Goal: Contribute content: Add original content to the website for others to see

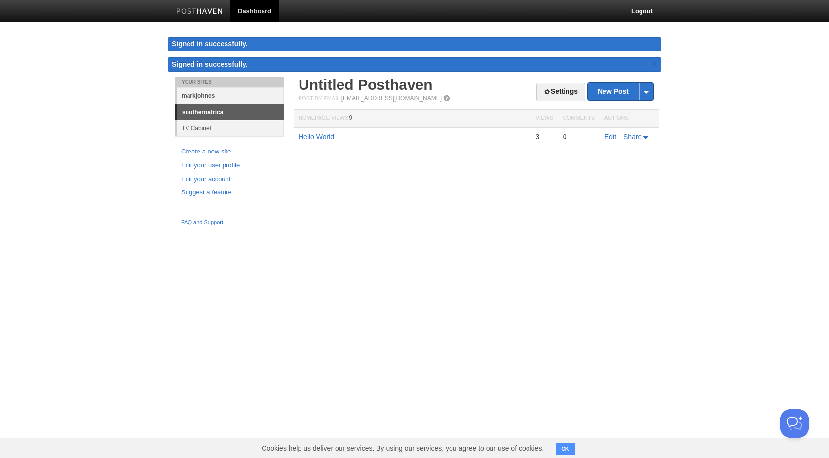
click at [231, 97] on link "markjohnes" at bounding box center [230, 95] width 107 height 16
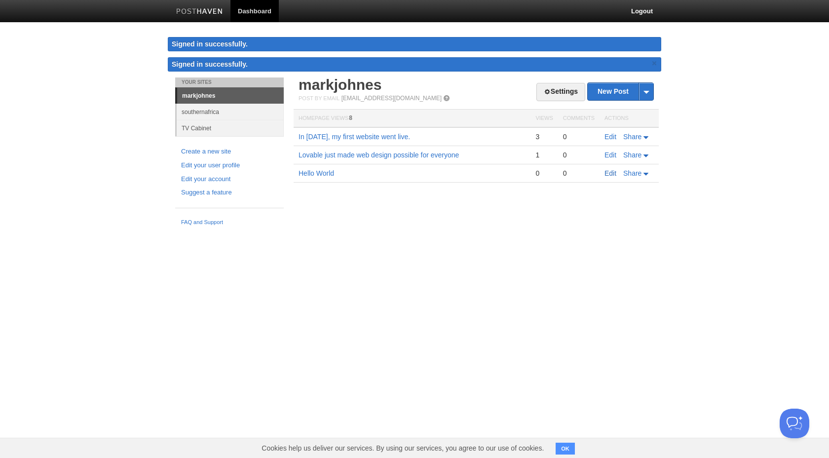
click at [609, 172] on link "Edit" at bounding box center [611, 173] width 12 height 8
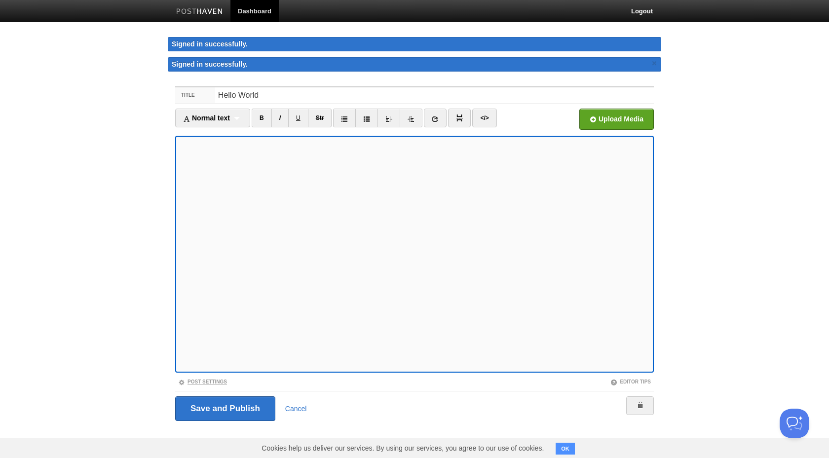
click at [218, 381] on link "Post Settings" at bounding box center [202, 381] width 49 height 5
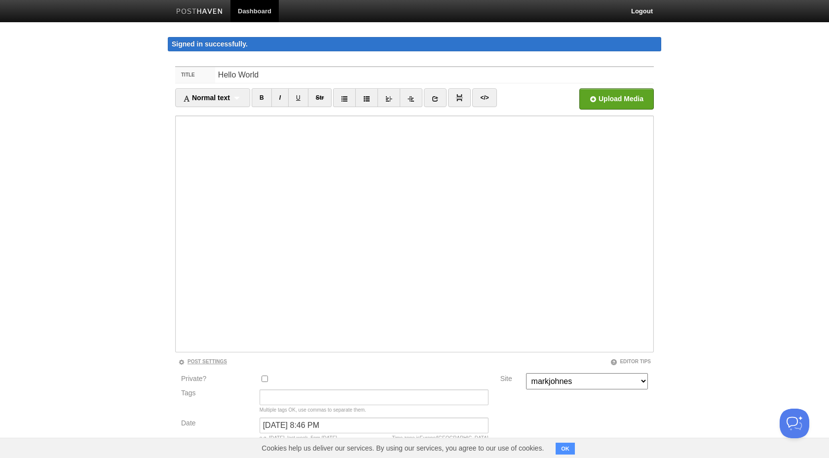
scroll to position [62, 0]
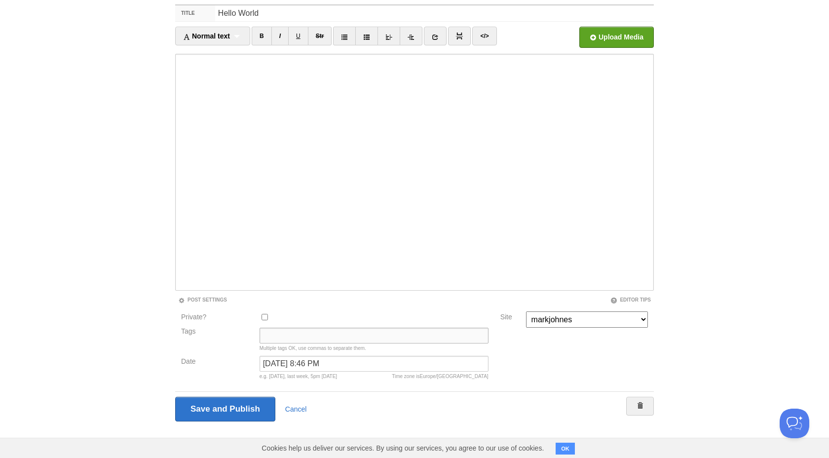
click at [275, 331] on input "Tags" at bounding box center [374, 336] width 229 height 16
type input "Writing"
click at [250, 403] on input "Save and Publish" at bounding box center [225, 409] width 100 height 25
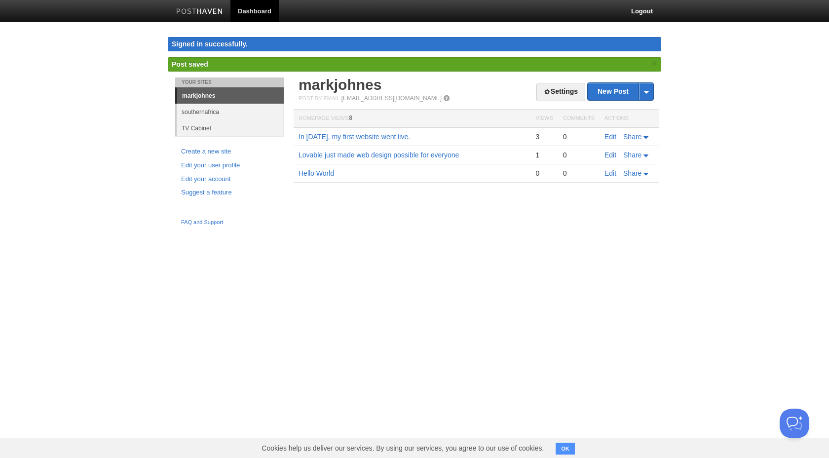
click at [611, 153] on link "Edit" at bounding box center [611, 155] width 12 height 8
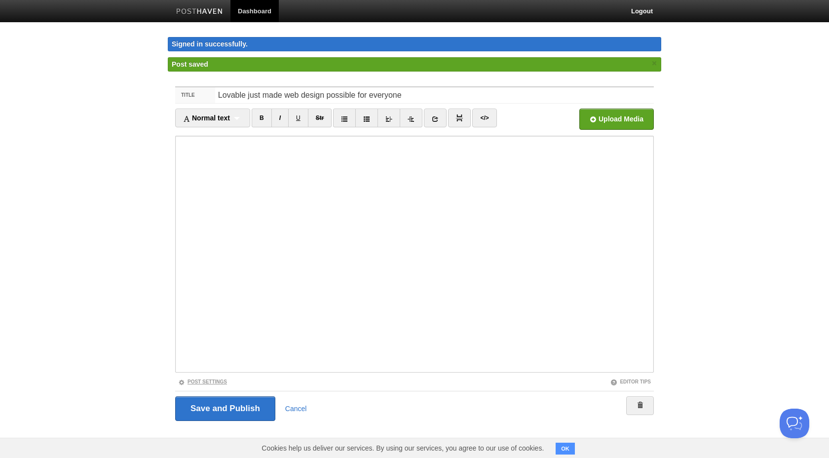
click at [215, 381] on link "Post Settings" at bounding box center [202, 381] width 49 height 5
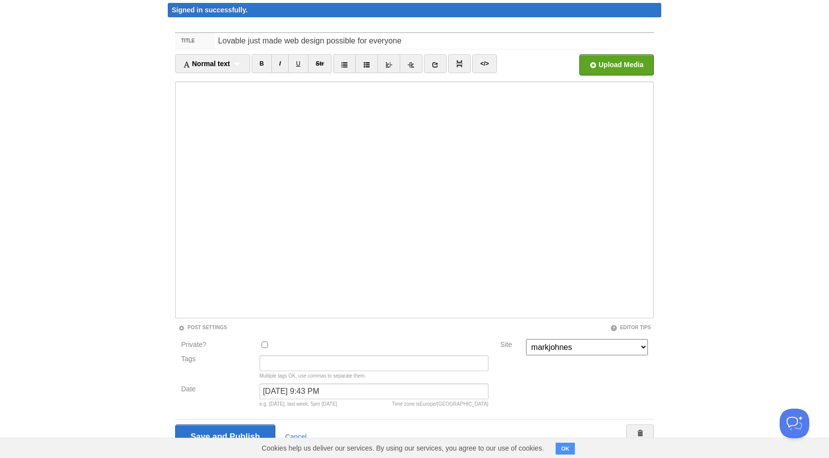
scroll to position [38, 0]
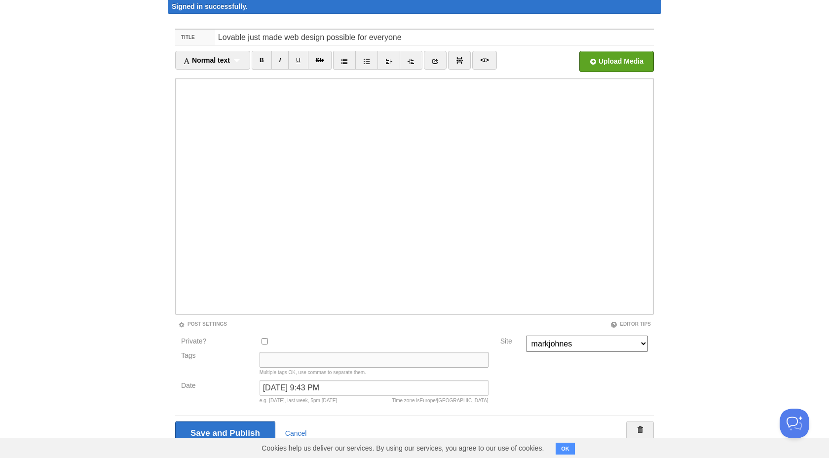
click at [274, 358] on input "Tags" at bounding box center [374, 360] width 229 height 16
type input "Web Design,"
click at [250, 430] on input "Save and Publish" at bounding box center [225, 433] width 100 height 25
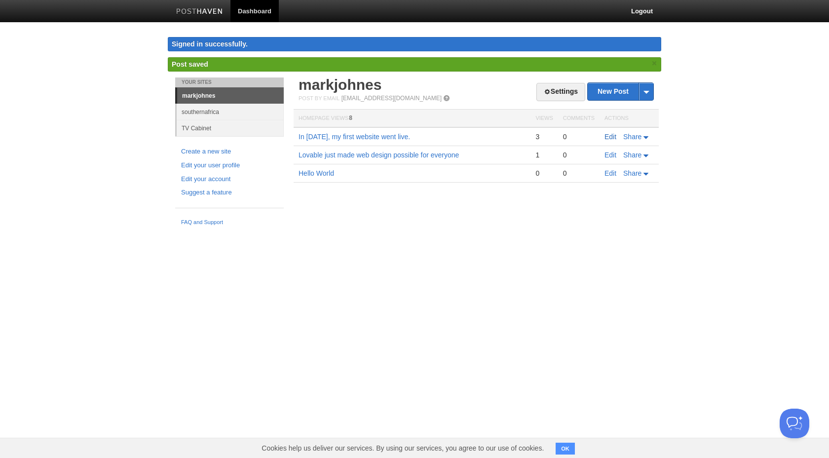
click at [611, 136] on link "Edit" at bounding box center [611, 137] width 12 height 8
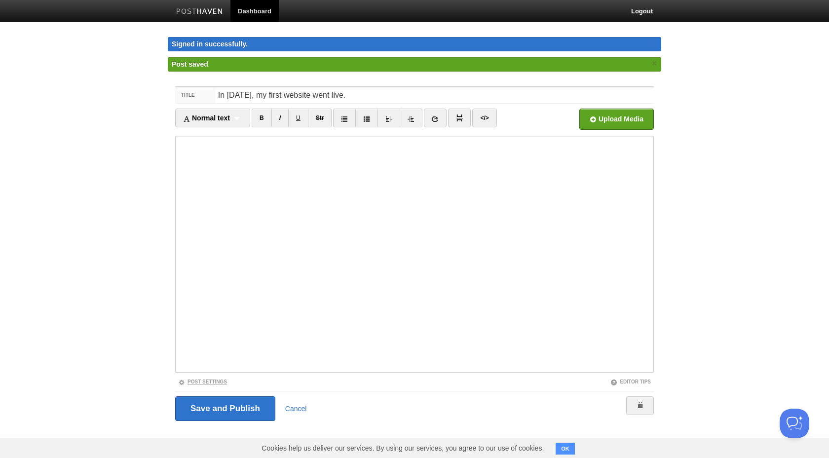
click at [209, 379] on link "Post Settings" at bounding box center [202, 381] width 49 height 5
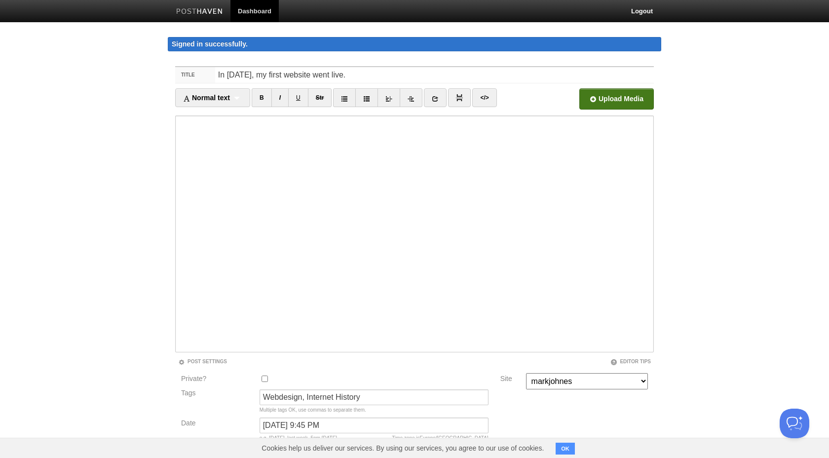
click at [625, 100] on input "file" at bounding box center [319, 102] width 748 height 50
click at [196, 392] on label "Tags" at bounding box center [217, 393] width 79 height 7
click at [260, 392] on input "Webdesign, Internet History" at bounding box center [374, 398] width 229 height 16
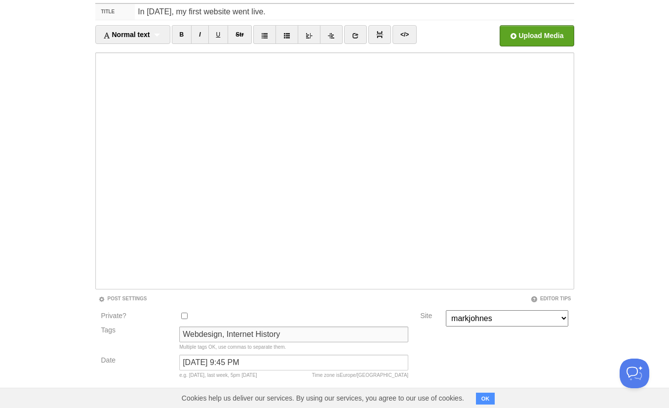
scroll to position [69, 0]
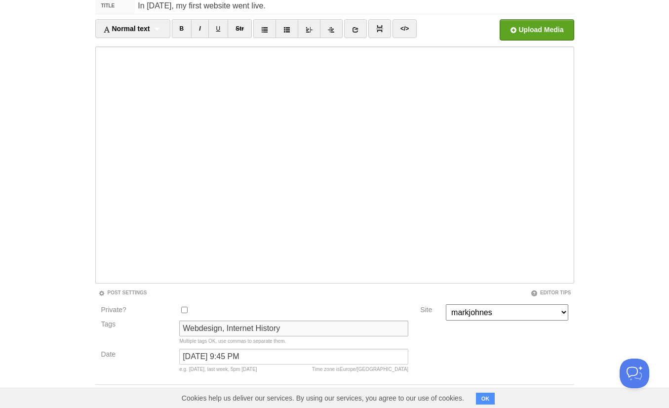
click at [199, 329] on input "Webdesign, Internet History" at bounding box center [293, 328] width 229 height 16
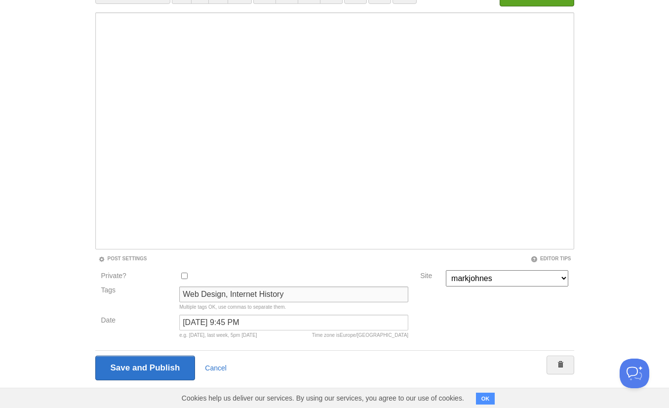
scroll to position [112, 0]
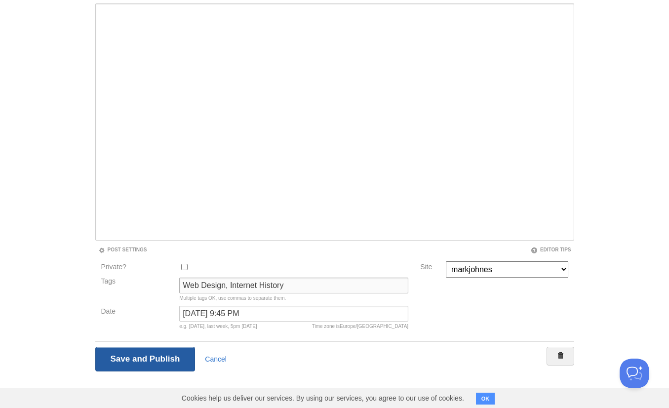
type input "Web Design, Internet History"
click at [146, 355] on input "Save and Publish" at bounding box center [145, 359] width 100 height 25
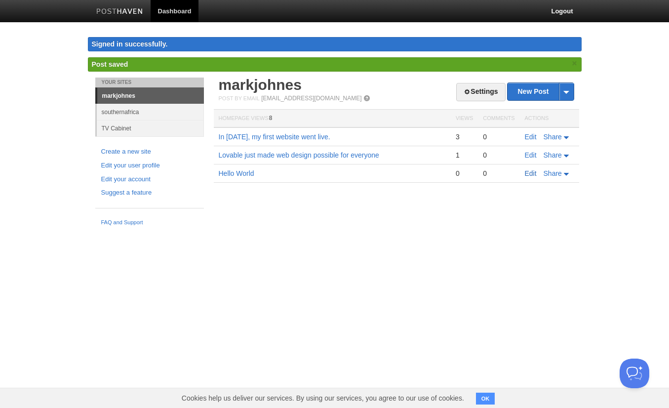
click at [532, 173] on link "Edit" at bounding box center [531, 173] width 12 height 8
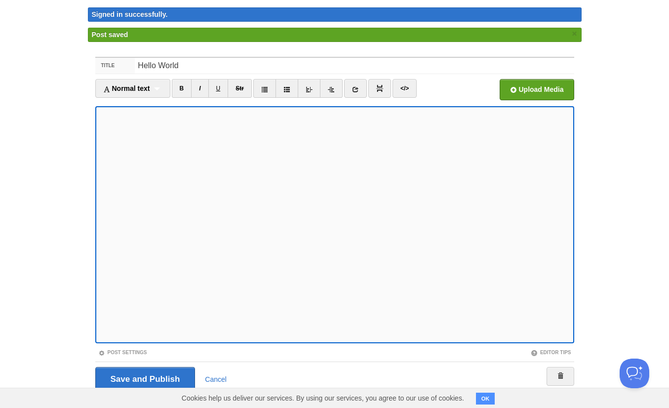
scroll to position [50, 0]
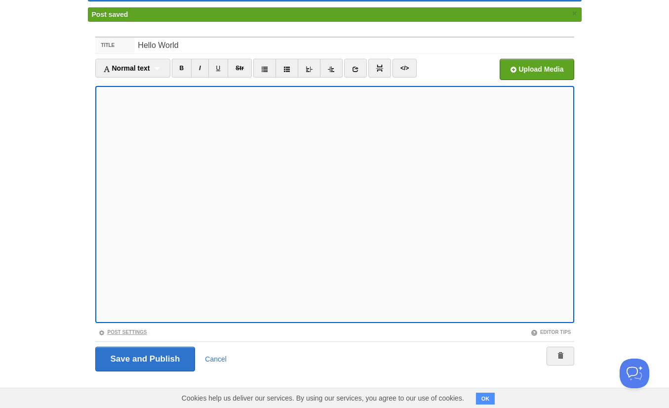
click at [114, 330] on link "Post Settings" at bounding box center [122, 331] width 49 height 5
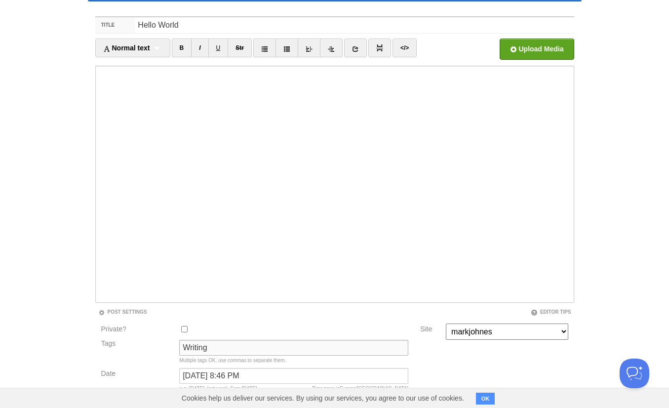
click at [211, 349] on input "Writing" at bounding box center [293, 348] width 229 height 16
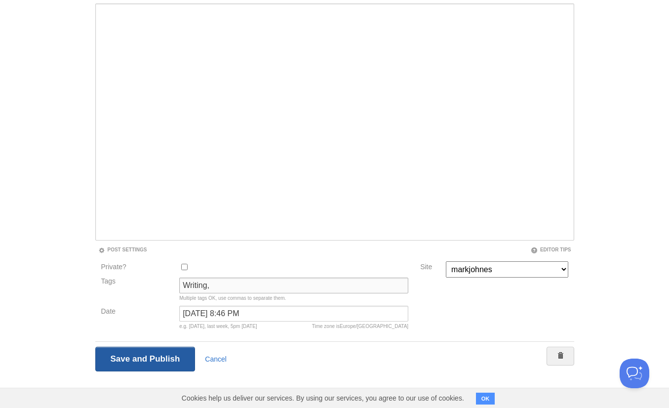
type input "Writing,"
click at [170, 363] on input "Save and Publish" at bounding box center [145, 359] width 100 height 25
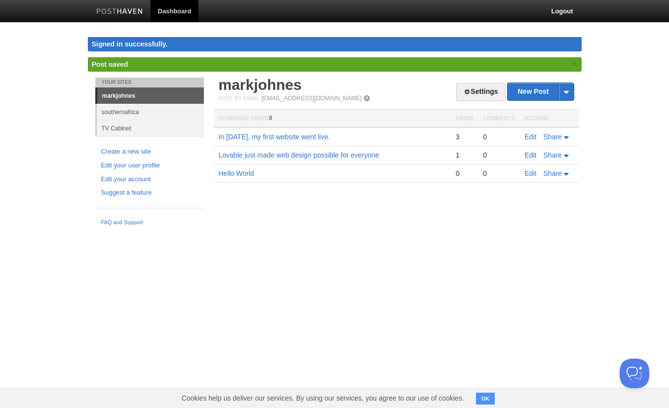
click at [525, 155] on link "Edit" at bounding box center [531, 155] width 12 height 8
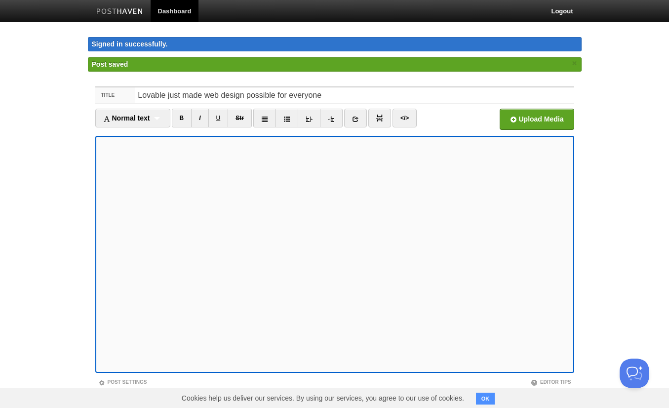
scroll to position [35, 0]
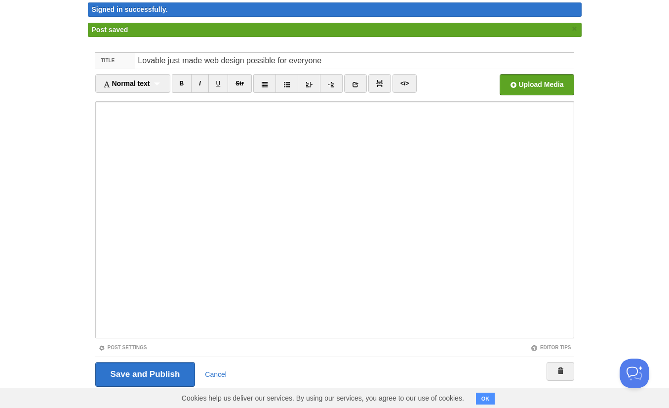
click at [131, 346] on link "Post Settings" at bounding box center [122, 347] width 49 height 5
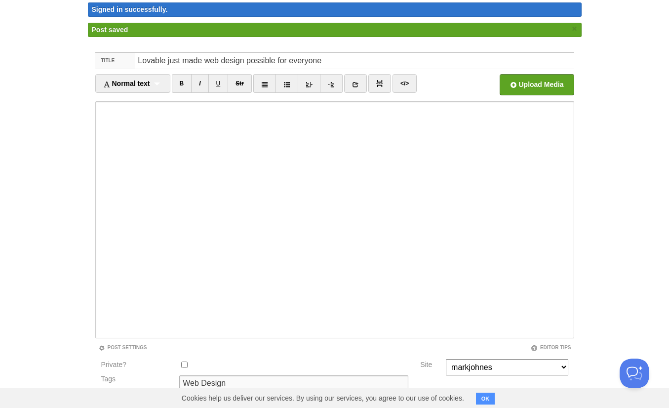
click at [234, 384] on input "Web Design" at bounding box center [293, 383] width 229 height 16
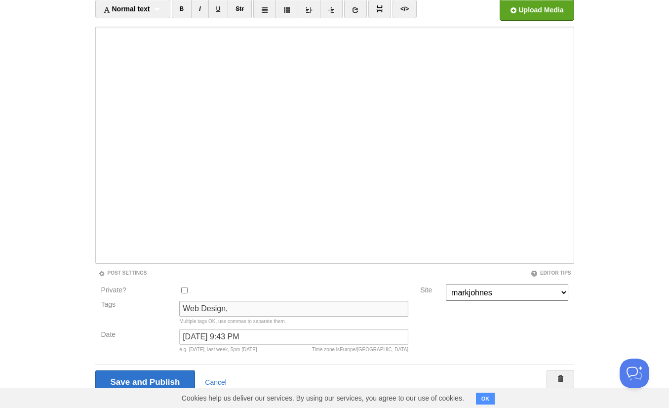
scroll to position [89, 0]
type input "Web Design,"
click at [155, 373] on input "Save and Publish" at bounding box center [145, 382] width 100 height 25
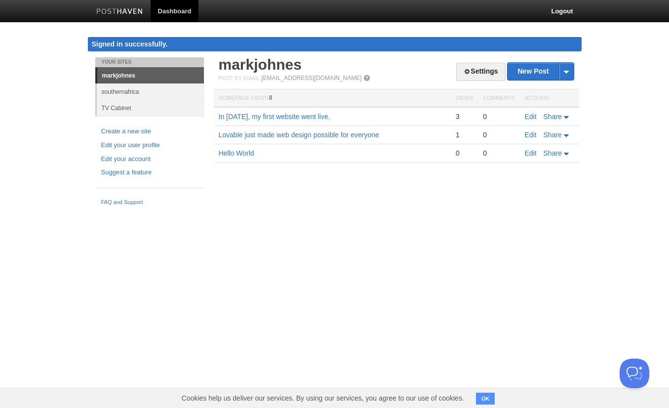
click at [139, 77] on link "markjohnes" at bounding box center [150, 76] width 107 height 16
